Goal: Task Accomplishment & Management: Use online tool/utility

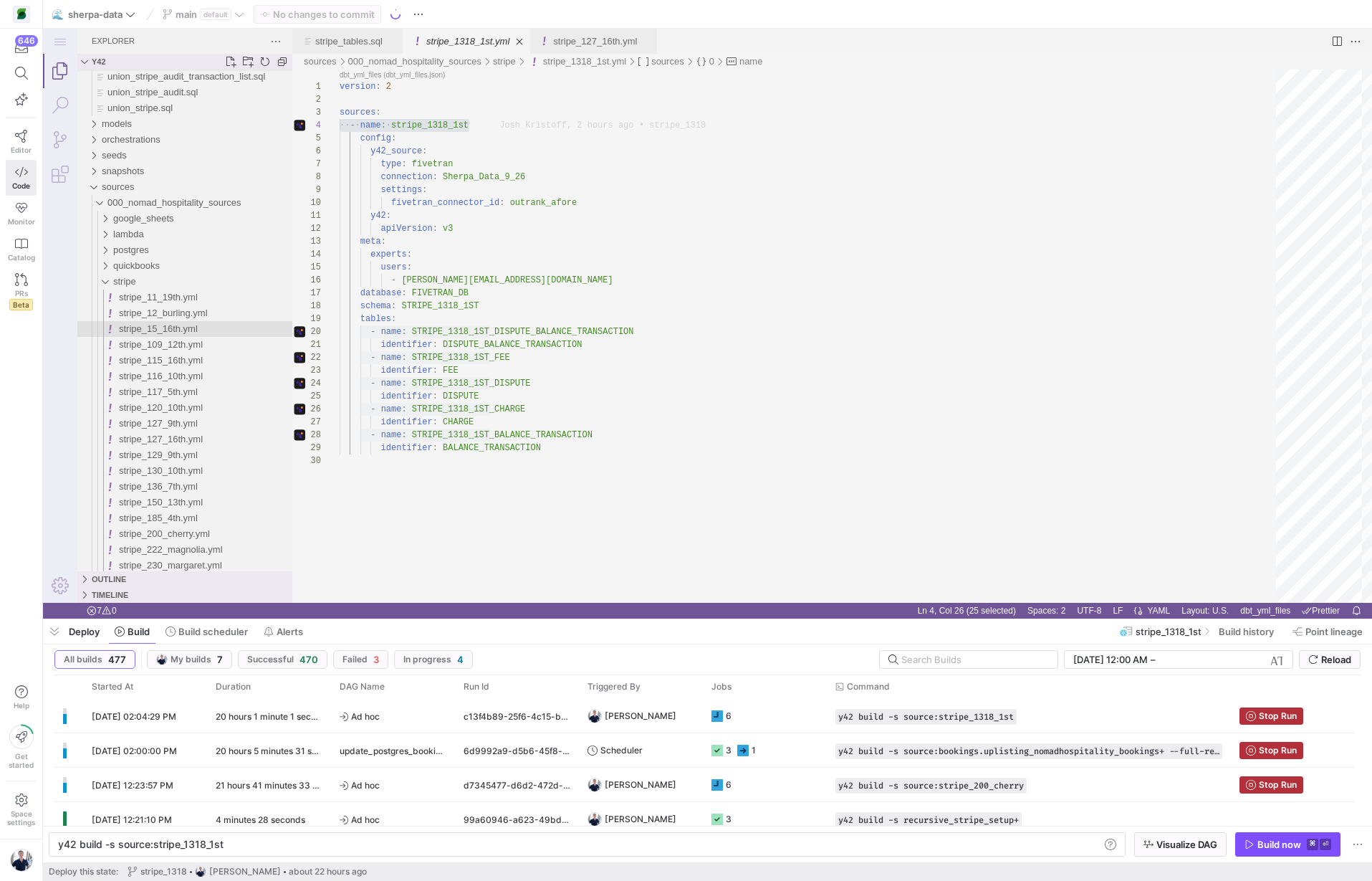
scroll to position [129, 130]
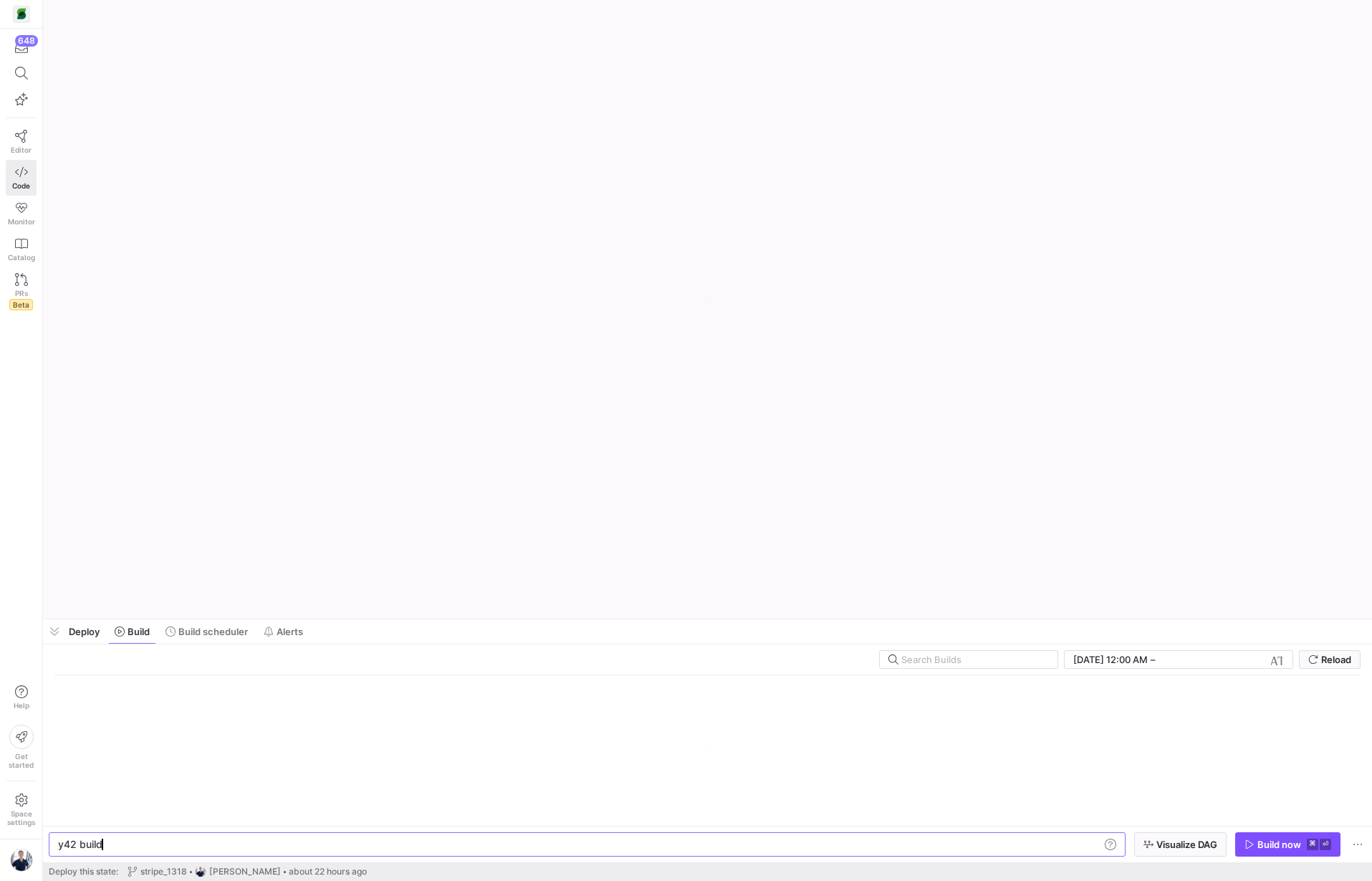
scroll to position [0, 43]
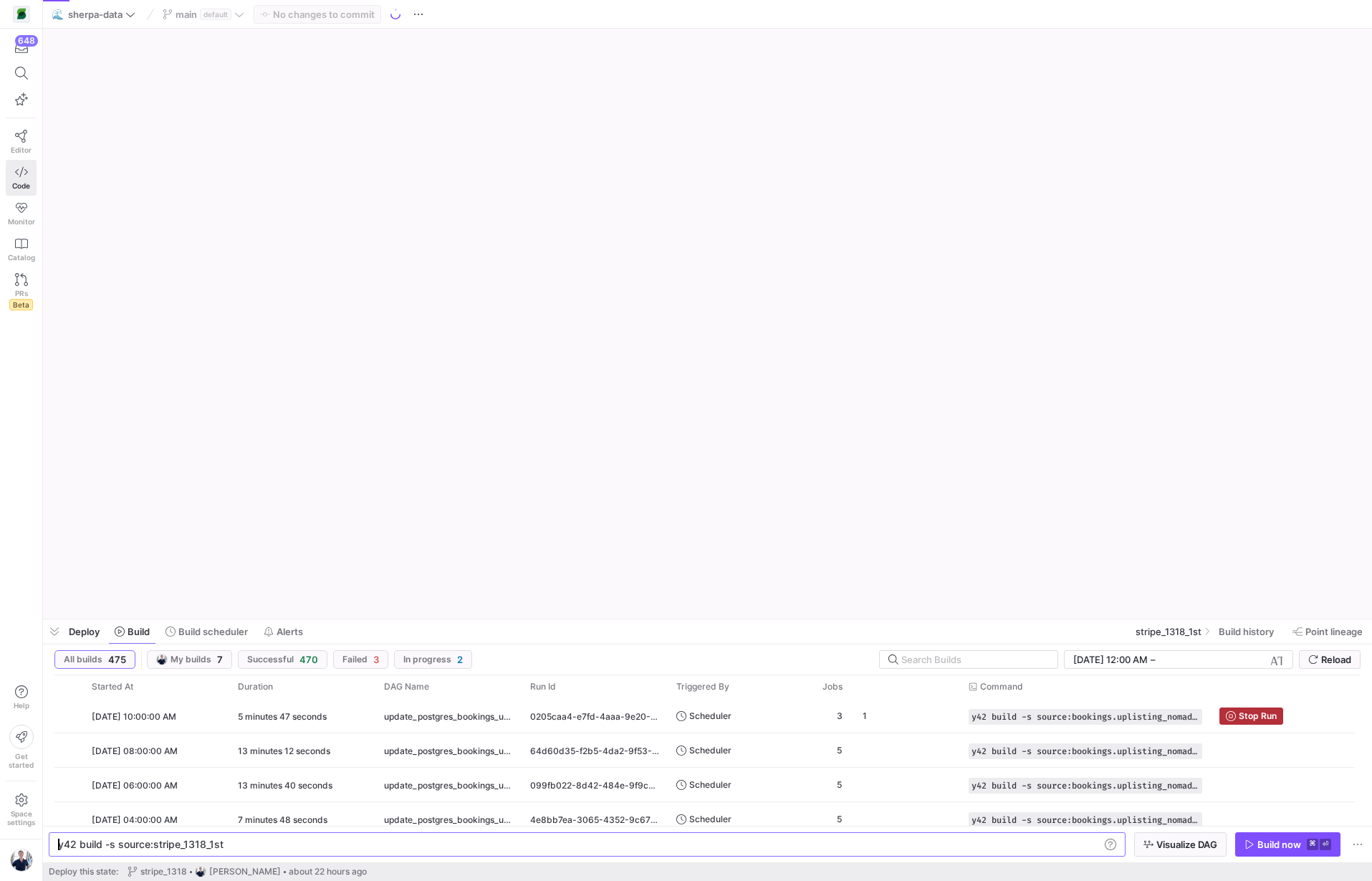
type textarea "y42 build -s source:stripe_1318_1st"
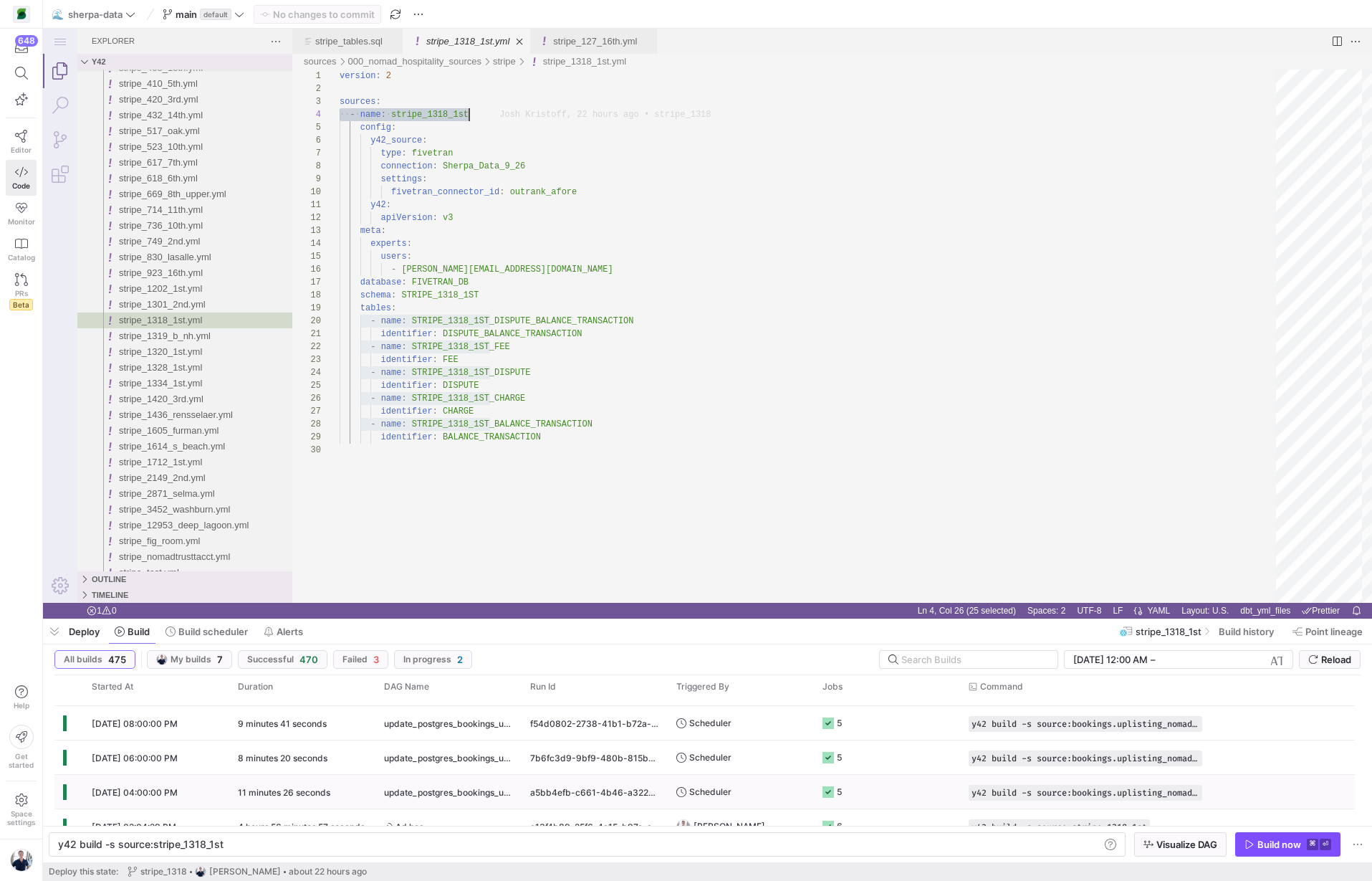
scroll to position [351, 0]
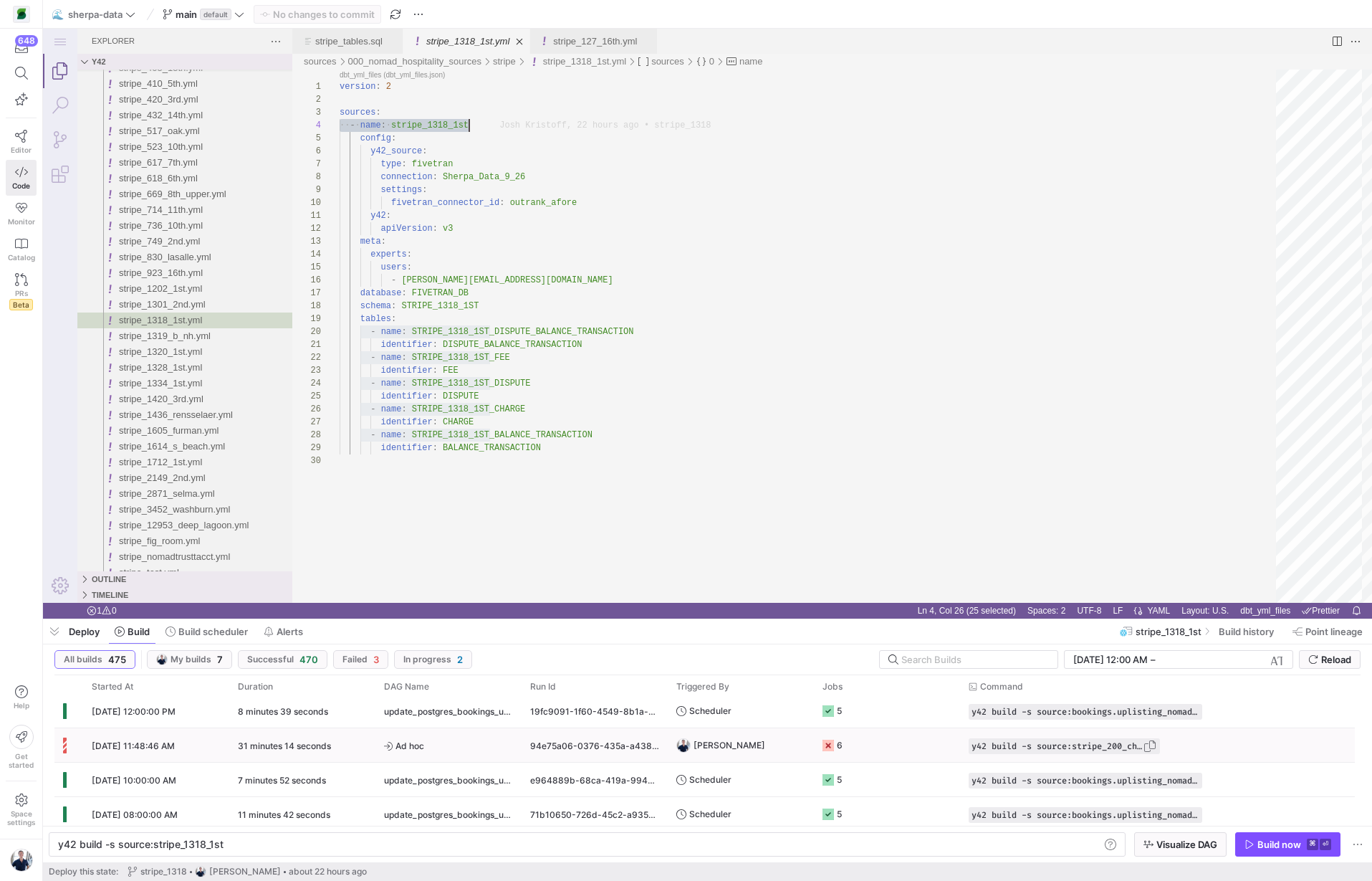
click at [1061, 750] on span "y42 build -s source:stripe_200_cherry" at bounding box center [1057, 746] width 171 height 10
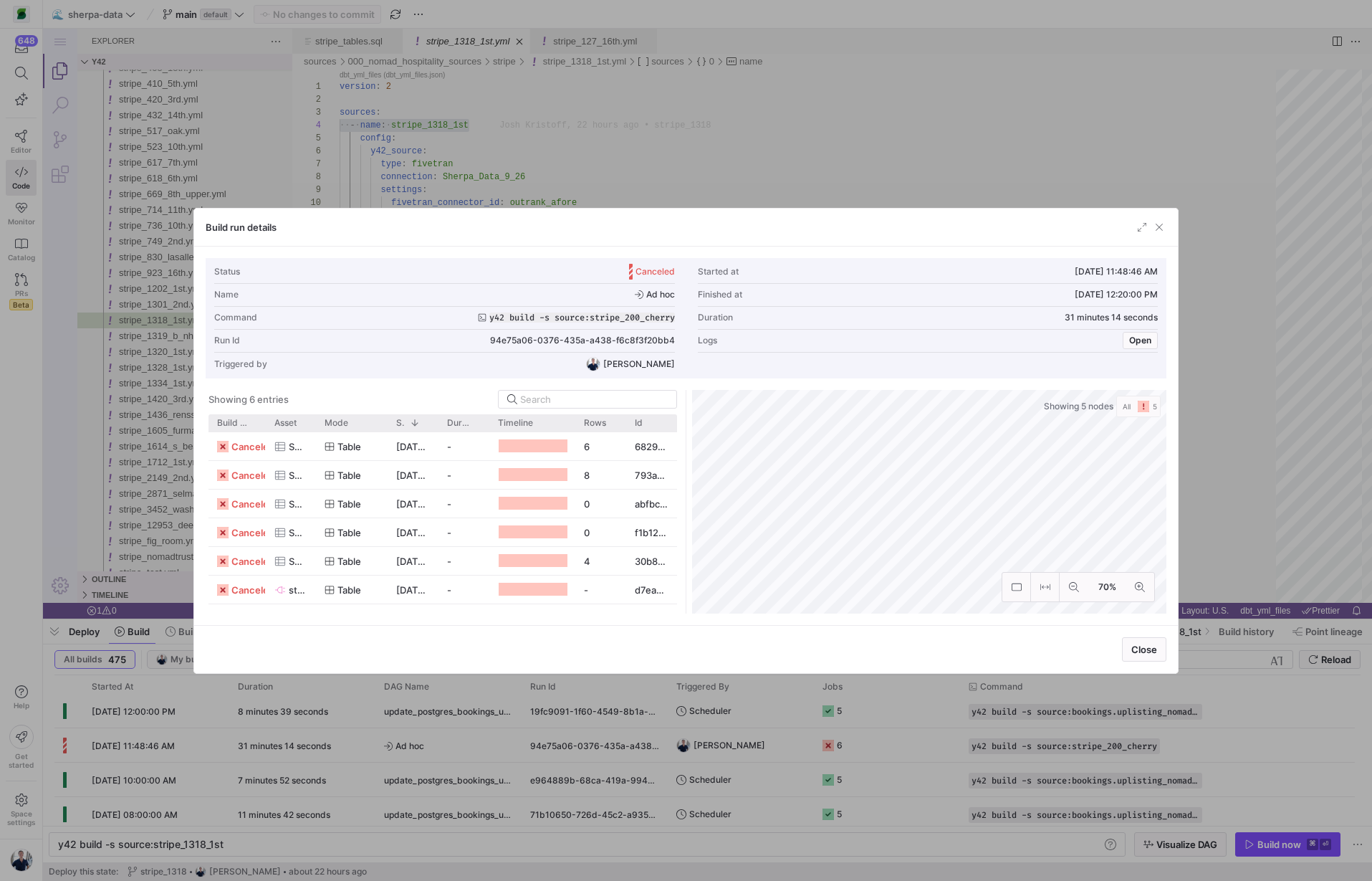
click at [929, 795] on div at bounding box center [686, 440] width 1372 height 881
